Goal: Task Accomplishment & Management: Use online tool/utility

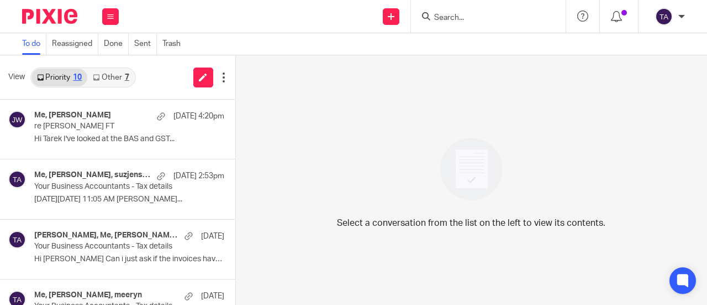
click at [453, 18] on input "Search" at bounding box center [482, 18] width 99 height 10
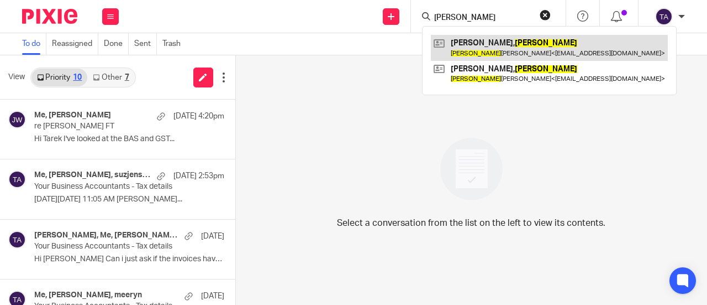
type input "suzanne"
click at [516, 49] on link at bounding box center [549, 47] width 237 height 25
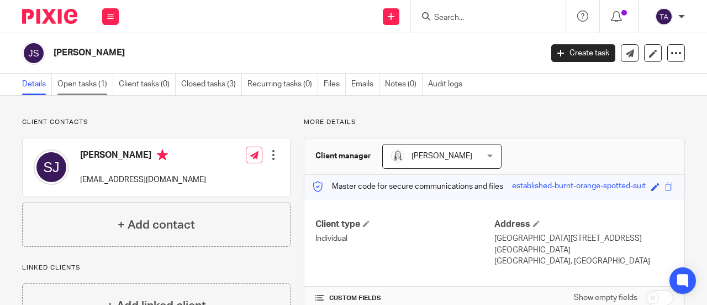
click at [82, 87] on link "Open tasks (1)" at bounding box center [85, 85] width 56 height 22
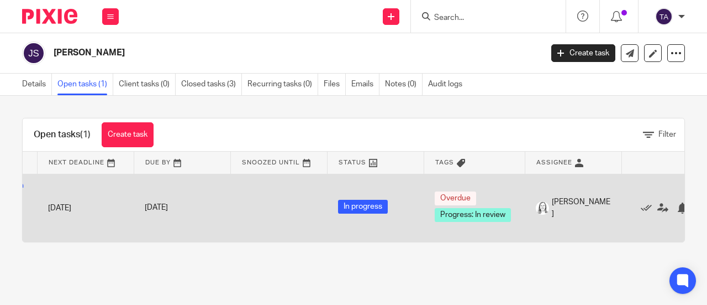
scroll to position [0, 133]
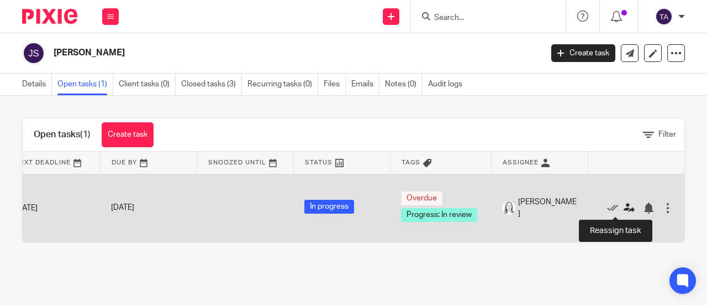
click at [624, 208] on icon at bounding box center [629, 207] width 11 height 11
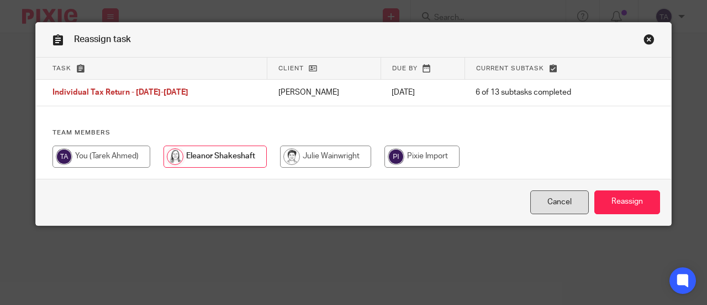
click at [563, 208] on link "Cancel" at bounding box center [560, 202] width 59 height 24
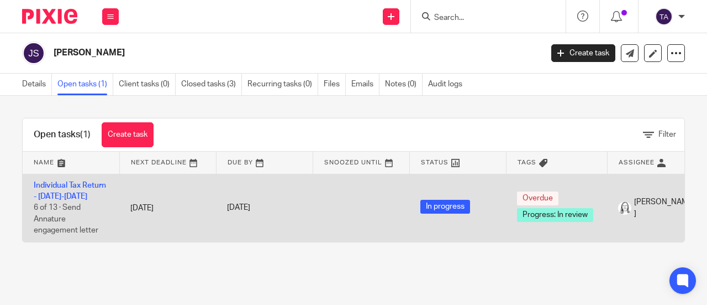
click at [85, 192] on td "Individual Tax Return - 2021-2025 6 of 13 · Send Annature engagement letter" at bounding box center [71, 208] width 97 height 68
click at [85, 186] on link "Individual Tax Return - 2021-2025" at bounding box center [70, 190] width 72 height 19
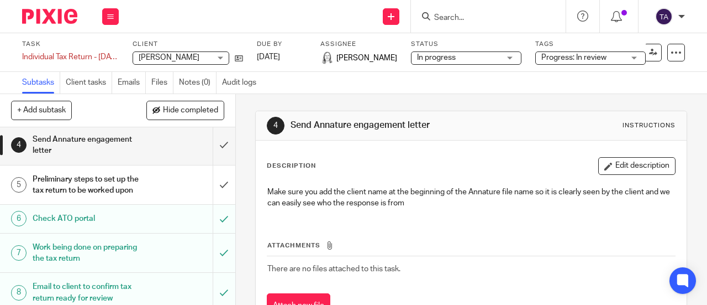
scroll to position [143, 0]
click at [142, 200] on div "Preliminary steps to set up the tax return to be worked upon" at bounding box center [117, 185] width 169 height 28
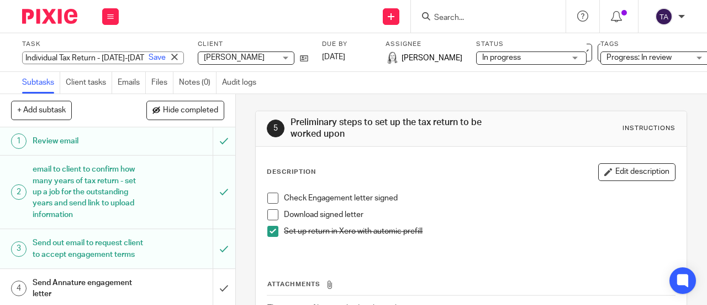
click at [107, 56] on div "Individual Tax Return - 2021-2025 Save Individual Tax Return - 2021-2025" at bounding box center [103, 57] width 162 height 13
click at [149, 58] on link "Save" at bounding box center [157, 57] width 17 height 11
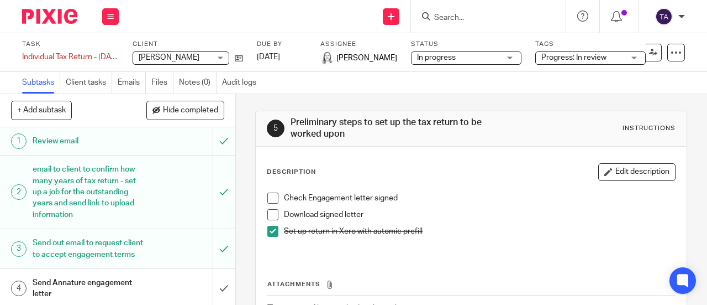
click at [459, 20] on input "Search" at bounding box center [482, 18] width 99 height 10
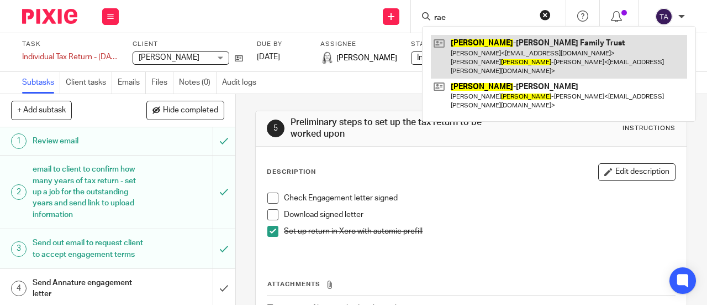
type input "rae"
click at [512, 48] on link at bounding box center [559, 57] width 256 height 44
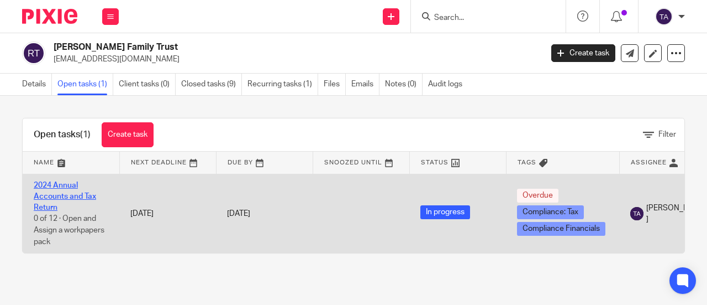
click at [57, 193] on link "2024 Annual Accounts and Tax Return" at bounding box center [65, 196] width 62 height 30
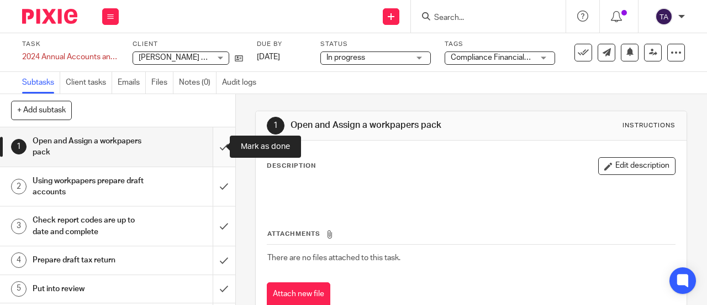
click at [213, 149] on input "submit" at bounding box center [117, 146] width 235 height 39
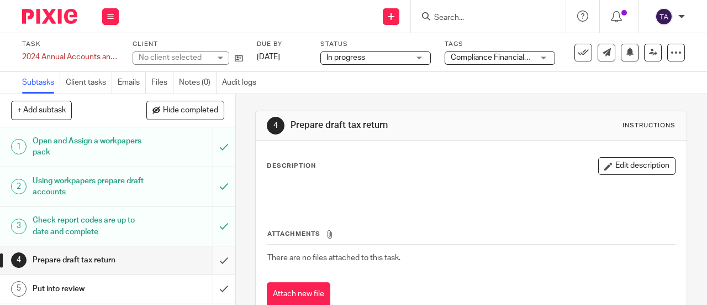
scroll to position [92, 0]
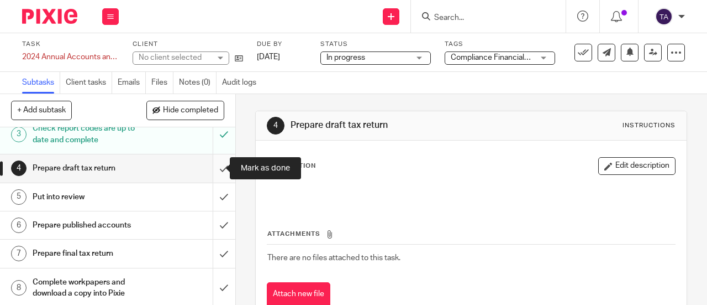
click at [212, 166] on input "submit" at bounding box center [117, 168] width 235 height 28
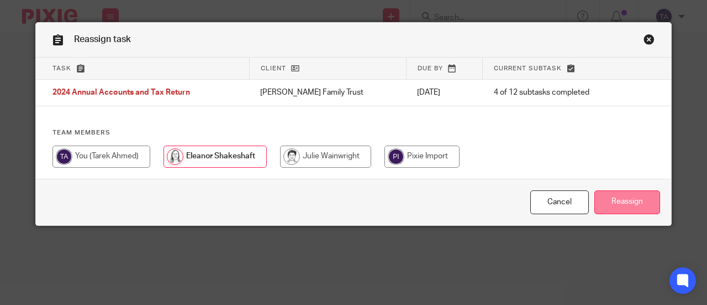
click at [616, 197] on input "Reassign" at bounding box center [628, 202] width 66 height 24
